Goal: Use online tool/utility: Utilize a website feature to perform a specific function

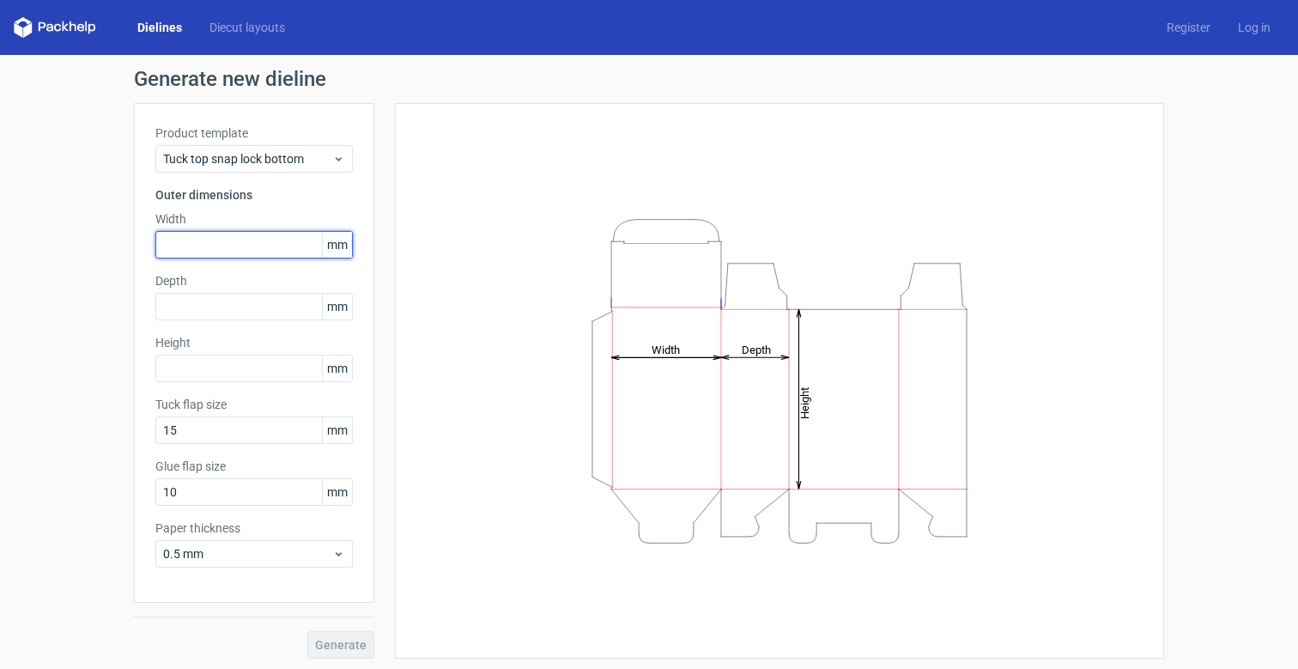
click at [262, 249] on input "text" at bounding box center [253, 244] width 197 height 27
paste input "90551"
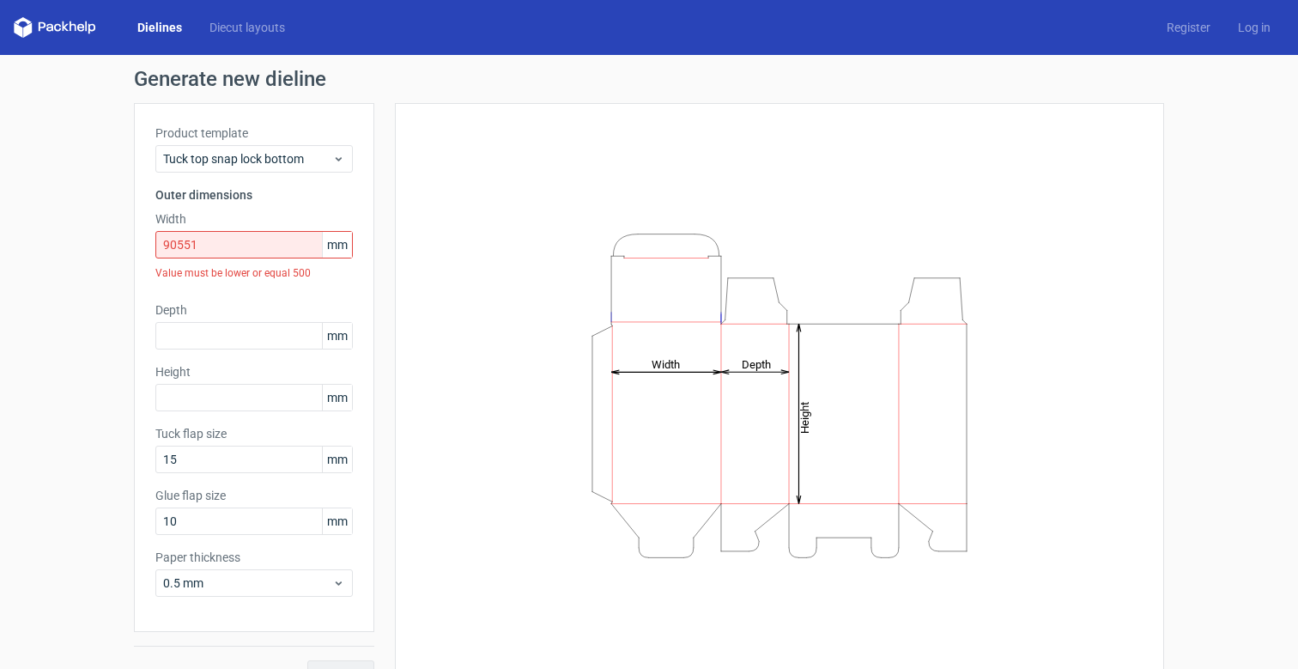
click at [341, 238] on span "mm" at bounding box center [337, 245] width 30 height 26
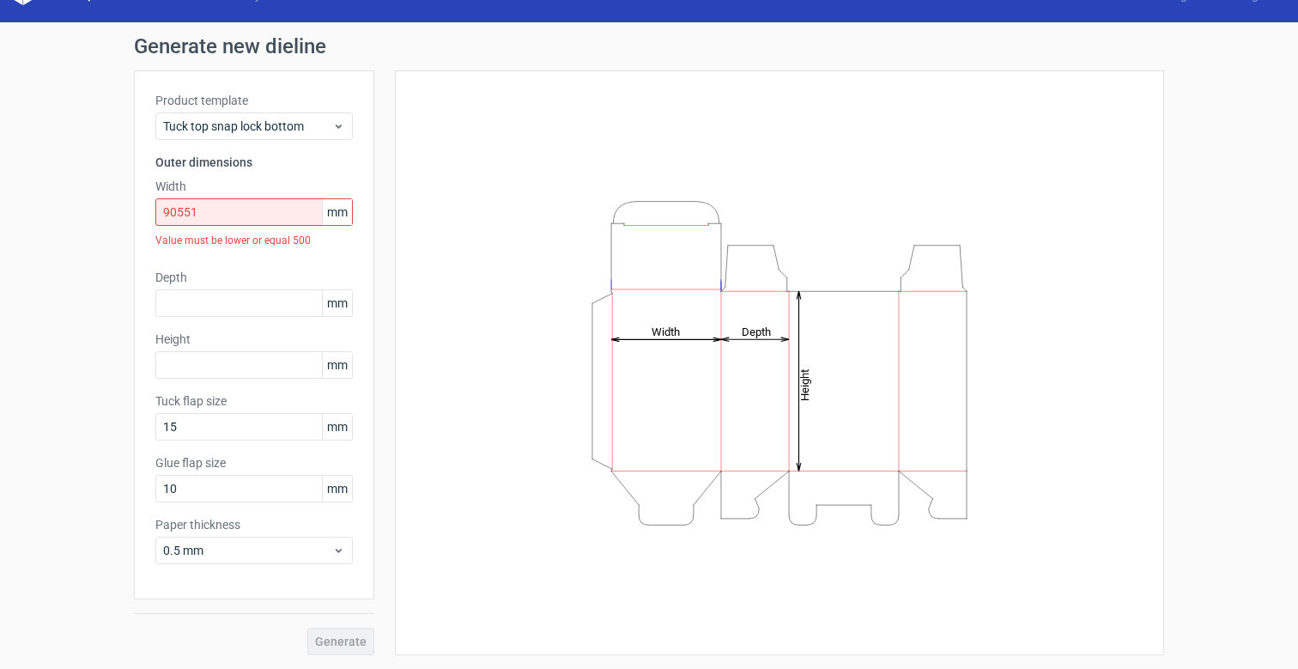
scroll to position [33, 0]
click at [338, 306] on span "mm" at bounding box center [337, 303] width 30 height 26
click at [334, 210] on span "mm" at bounding box center [337, 212] width 30 height 26
click at [298, 213] on input "90551" at bounding box center [253, 211] width 197 height 27
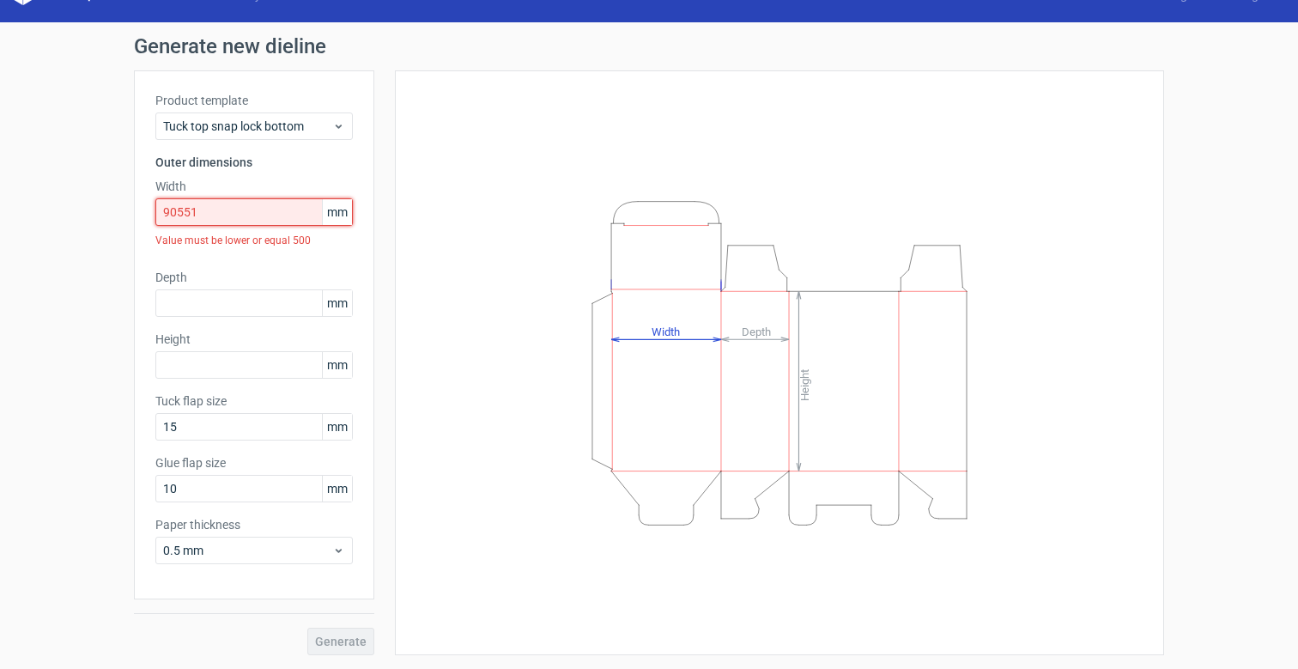
click at [265, 220] on input "90551" at bounding box center [253, 211] width 197 height 27
paste input "22999954"
type input "22999954"
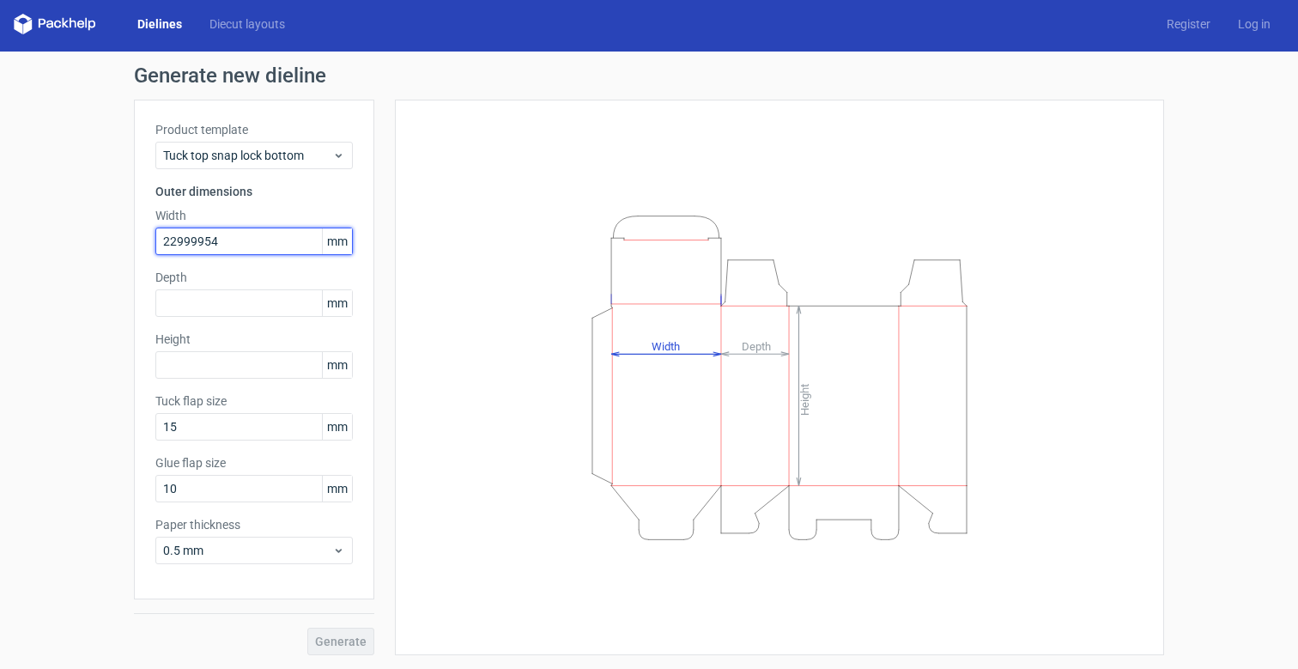
scroll to position [3, 0]
click at [265, 268] on div "Product template Tuck top snap lock bottom Outer dimensions Width 22999954 mm D…" at bounding box center [254, 350] width 240 height 500
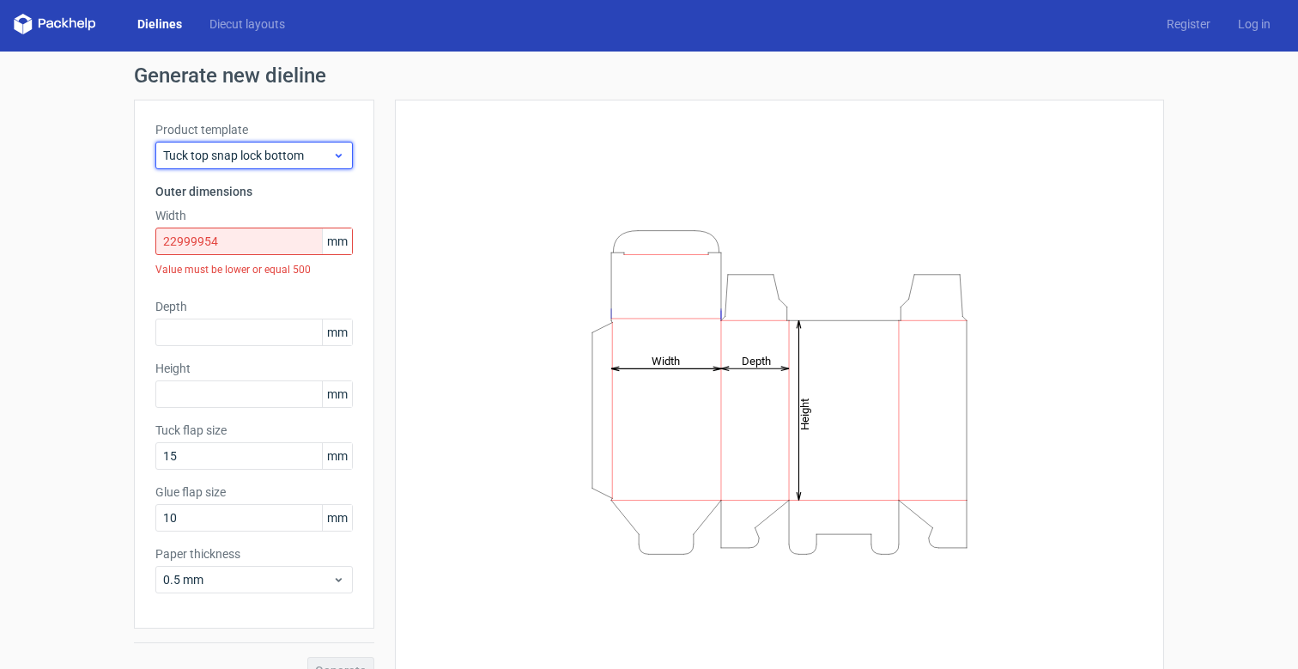
click at [261, 161] on span "Tuck top snap lock bottom" at bounding box center [247, 155] width 169 height 17
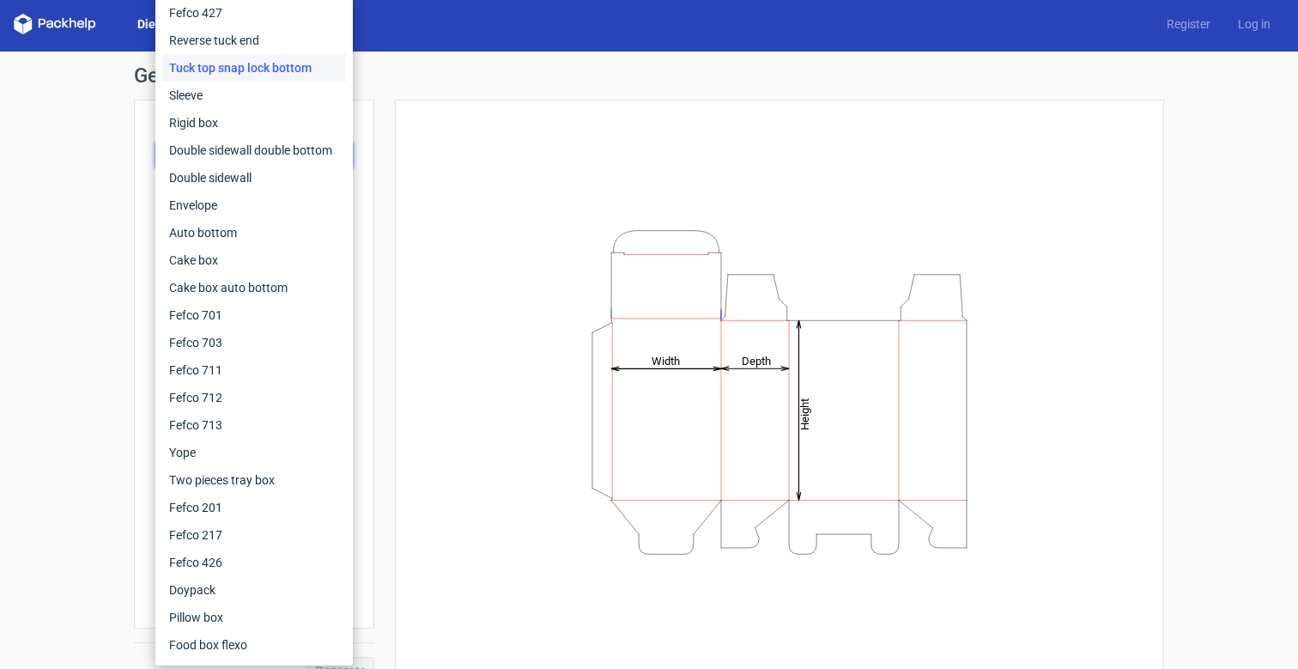
click at [461, 293] on div "Height Depth Width" at bounding box center [779, 392] width 726 height 542
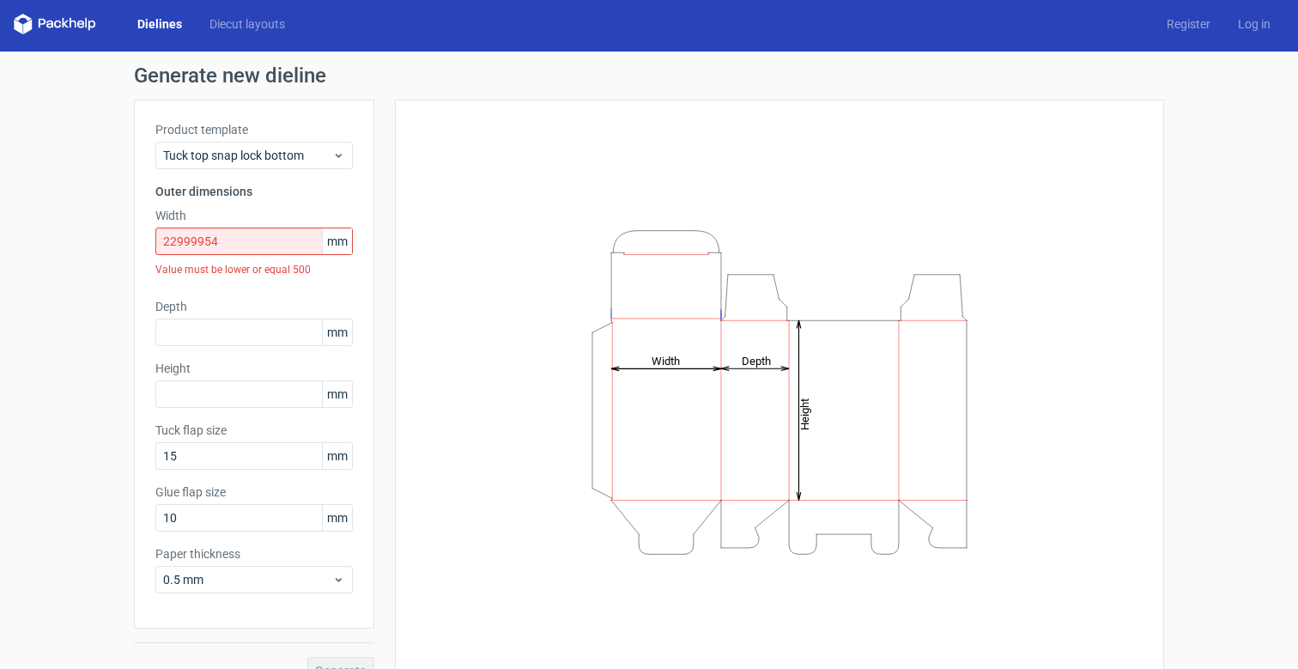
click at [332, 388] on span "mm" at bounding box center [337, 394] width 30 height 26
click at [332, 390] on span "mm" at bounding box center [337, 394] width 30 height 26
click at [440, 330] on div "Height Depth Width" at bounding box center [779, 392] width 726 height 542
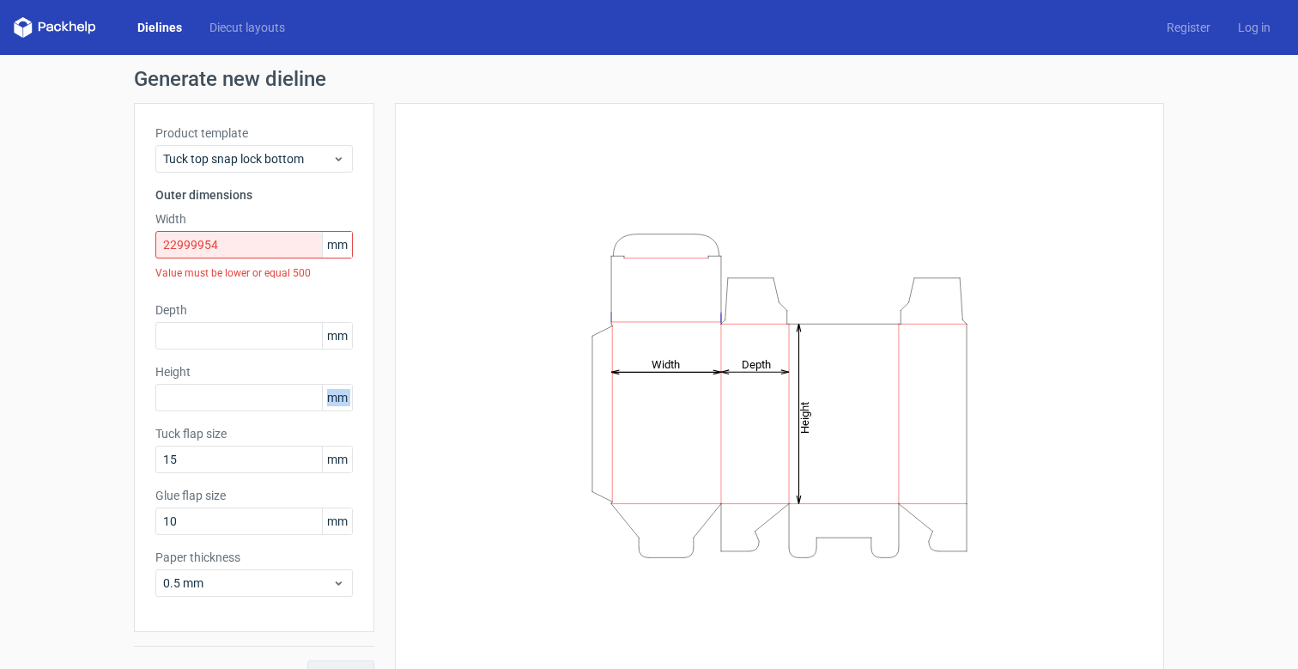
scroll to position [0, 0]
click at [249, 34] on link "Diecut layouts" at bounding box center [247, 27] width 103 height 17
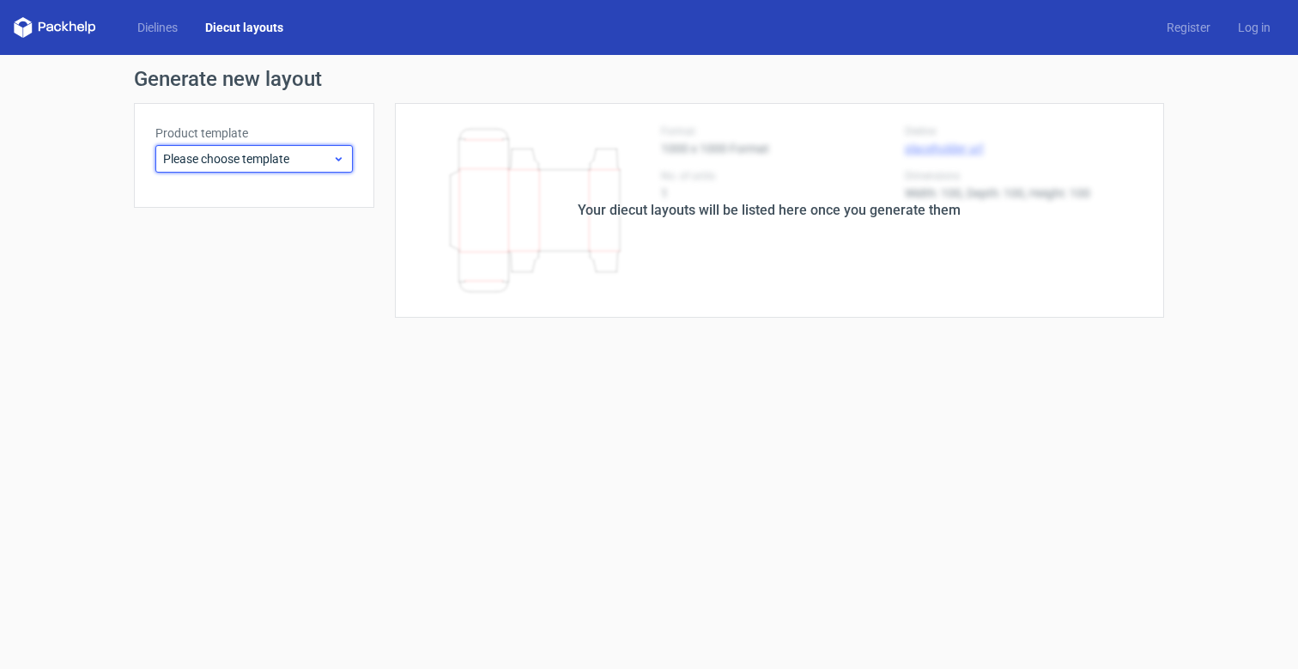
click at [246, 167] on span "Please choose template" at bounding box center [247, 158] width 169 height 17
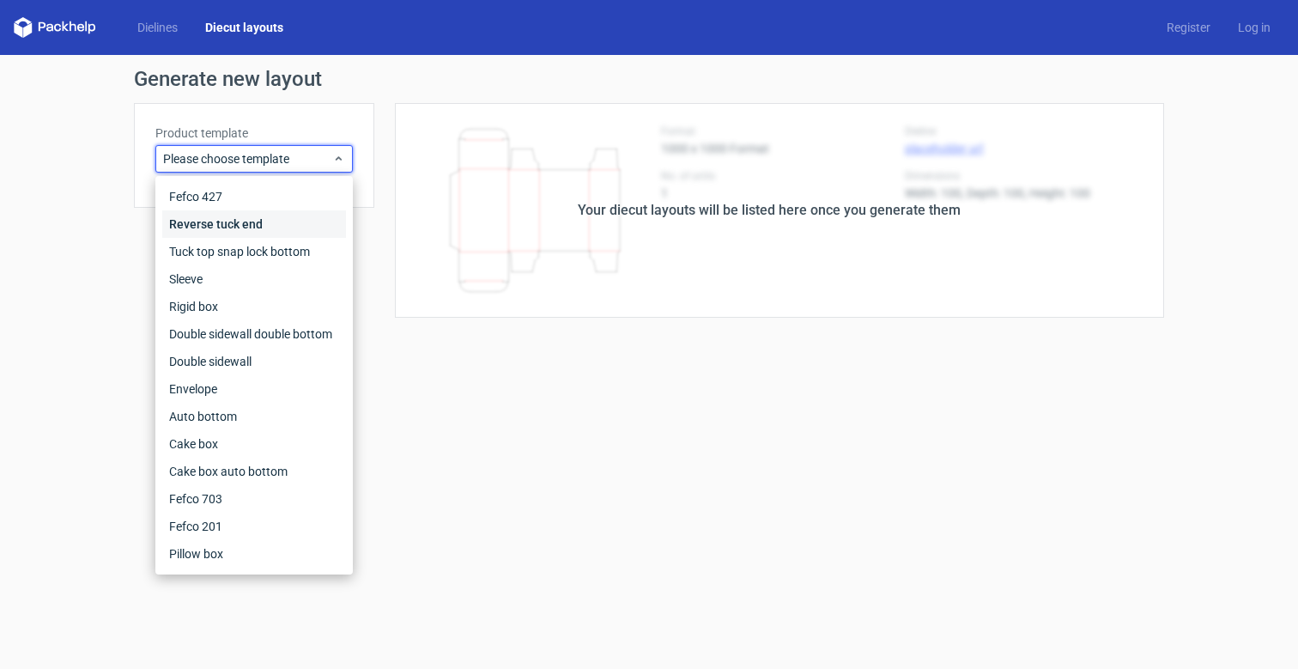
click at [239, 227] on div "Reverse tuck end" at bounding box center [254, 223] width 184 height 27
